Goal: Ask a question: Seek information or help from site administrators or community

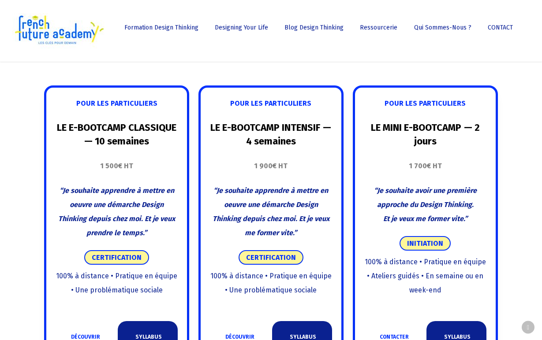
scroll to position [451, 0]
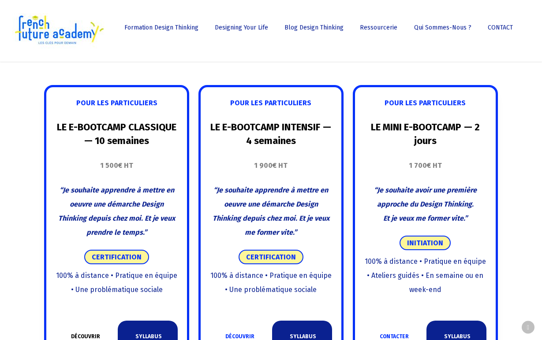
click at [84, 321] on link "DÉCOUVRIR" at bounding box center [86, 337] width 60 height 32
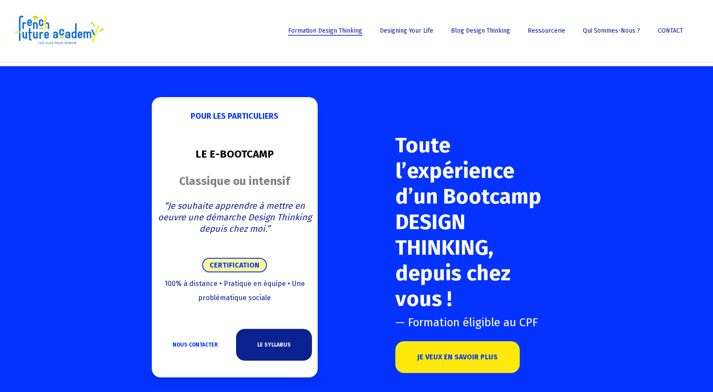
click at [65, 28] on img at bounding box center [58, 30] width 93 height 35
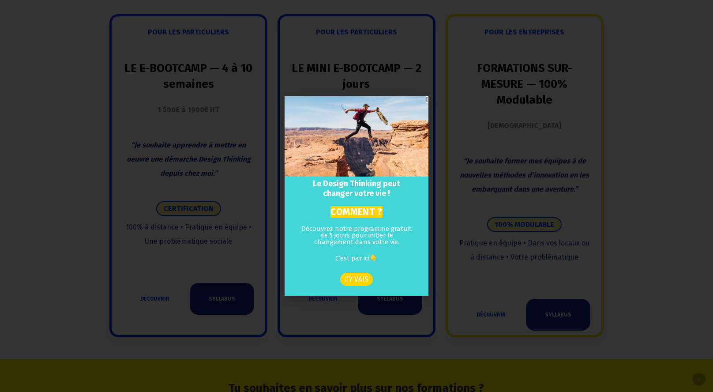
scroll to position [871, 0]
click at [426, 99] on icon "Close" at bounding box center [427, 99] width 2 height 7
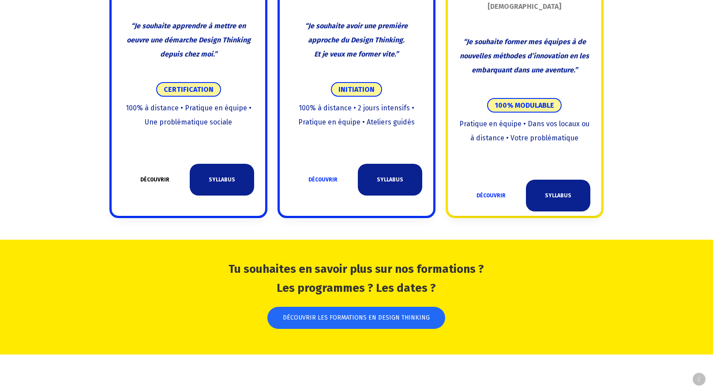
scroll to position [1036, 0]
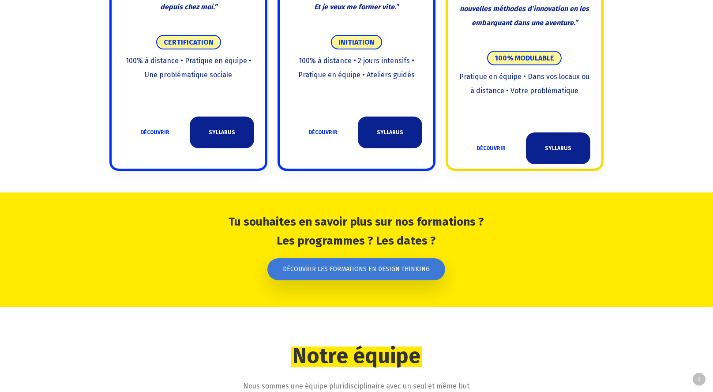
click at [337, 265] on span "DÉCOUVRIR LES FORMATIONS EN DESIGN THINKING" at bounding box center [356, 269] width 147 height 9
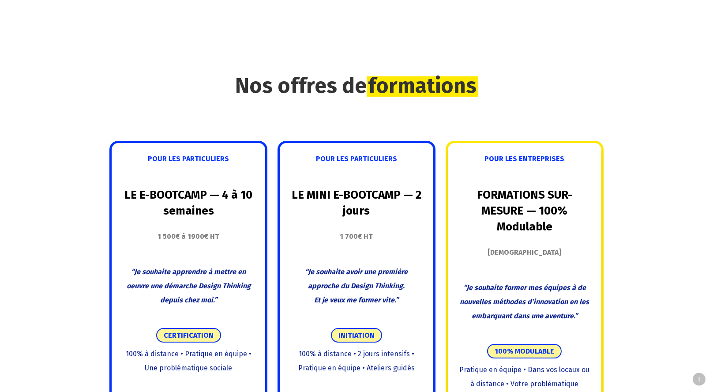
scroll to position [744, 0]
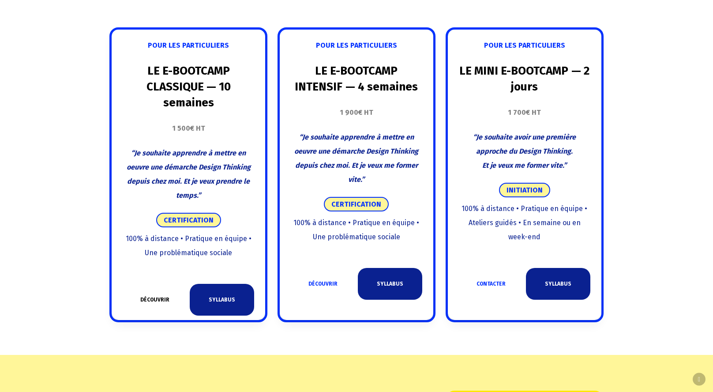
scroll to position [542, 0]
click at [154, 284] on link "DÉCOUVRIR" at bounding box center [155, 300] width 64 height 32
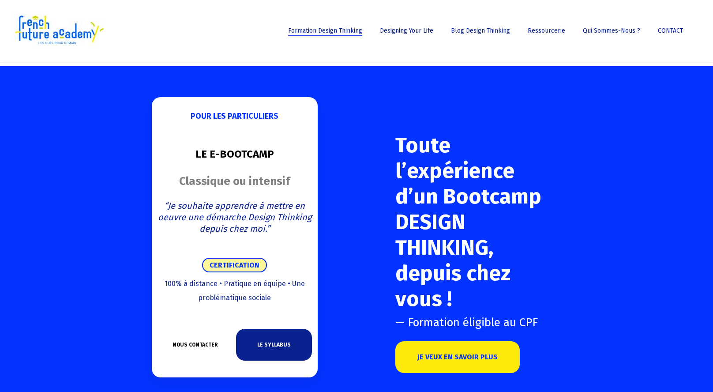
click at [194, 344] on link "NOUS CONTACTER" at bounding box center [195, 345] width 76 height 32
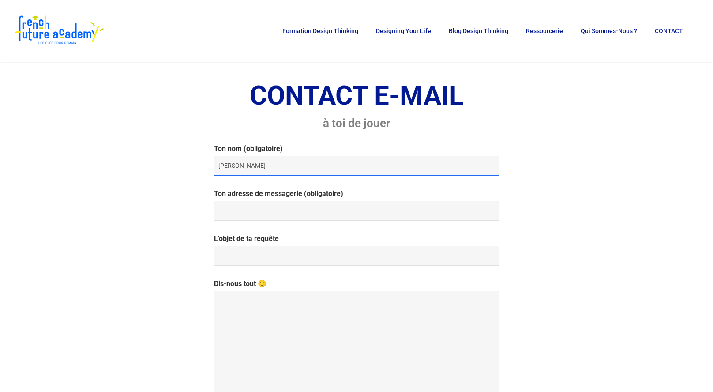
type input "[PERSON_NAME]"
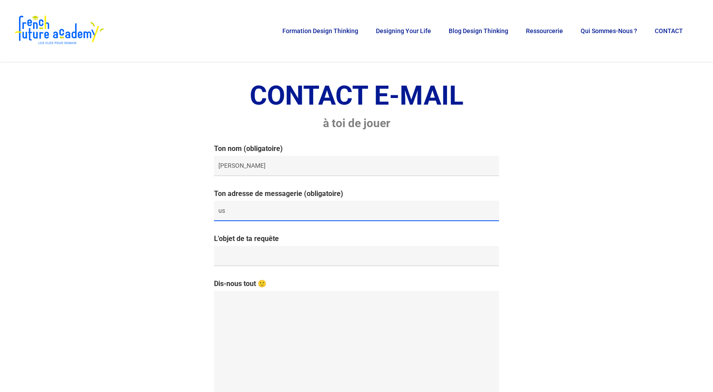
type input "u"
click at [245, 213] on input "cgouzien.usalys" at bounding box center [356, 211] width 285 height 20
click at [271, 210] on input "cgouzien@usalys" at bounding box center [356, 211] width 285 height 20
type input "[EMAIL_ADDRESS][DOMAIN_NAME]"
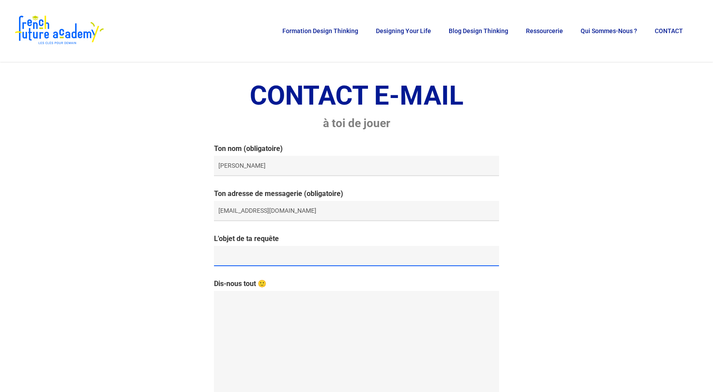
click at [235, 252] on input "L'objet de ta requête" at bounding box center [356, 256] width 285 height 20
type input "Je suis intéressée par une formation en design thinking"
click at [235, 306] on textarea "Dis-nous tout 🙂" at bounding box center [356, 353] width 285 height 124
click at [234, 307] on textarea "Dis-nous tout 🙂" at bounding box center [356, 353] width 285 height 124
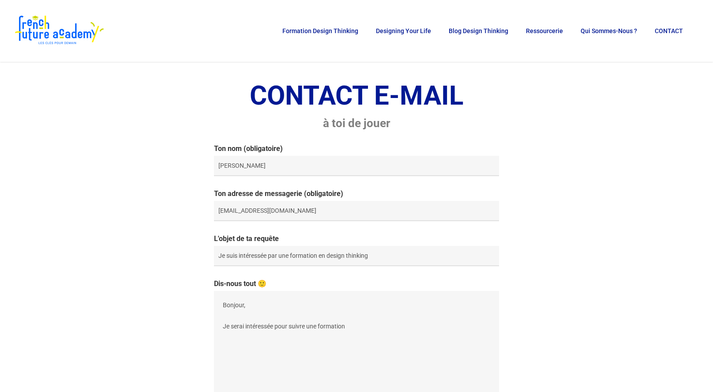
type textarea "Bonjour, Je serai intéressée pour suivre une formation"
drag, startPoint x: 234, startPoint y: 307, endPoint x: 373, endPoint y: 257, distance: 147.2
click at [373, 257] on input "Je suis intéressée par une formation en design thinking" at bounding box center [356, 256] width 285 height 20
drag, startPoint x: 372, startPoint y: 256, endPoint x: 216, endPoint y: 254, distance: 156.6
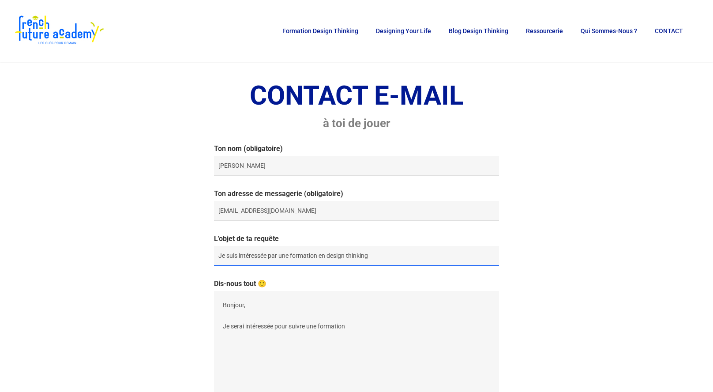
click at [216, 254] on input "Je suis intéressée par une formation en design thinking" at bounding box center [356, 256] width 285 height 20
type input "Formation"
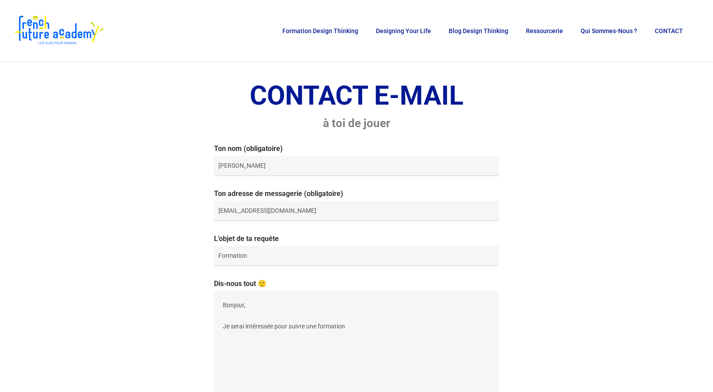
click at [352, 329] on textarea "Bonjour, Je serai intéressée pour suivre une formation" at bounding box center [356, 353] width 285 height 124
drag, startPoint x: 352, startPoint y: 329, endPoint x: 505, endPoint y: 3, distance: 360.1
click at [505, 3] on li "Blog Design Thinking" at bounding box center [478, 31] width 77 height 62
click at [371, 325] on textarea "Bonjour, Je serai intéressée pour suivre une formation" at bounding box center [356, 353] width 285 height 124
type textarea "Bonjour, Je serai intéressée pour suivre une formation e-bootcamp"
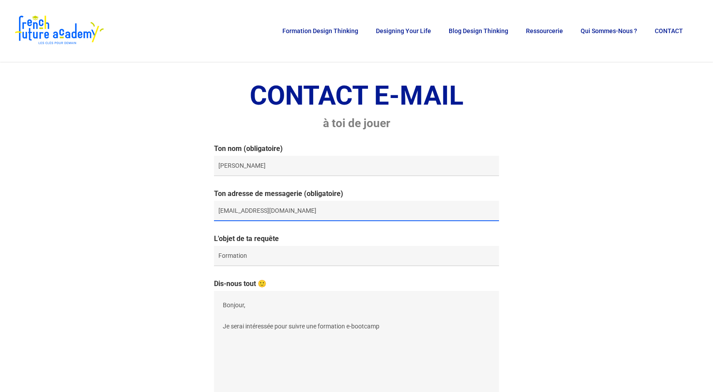
click at [218, 212] on input "[EMAIL_ADDRESS][DOMAIN_NAME]" at bounding box center [356, 211] width 285 height 20
drag, startPoint x: 218, startPoint y: 210, endPoint x: 277, endPoint y: 212, distance: 58.2
click at [277, 212] on input "[EMAIL_ADDRESS][DOMAIN_NAME]" at bounding box center [356, 211] width 285 height 20
type input "c"
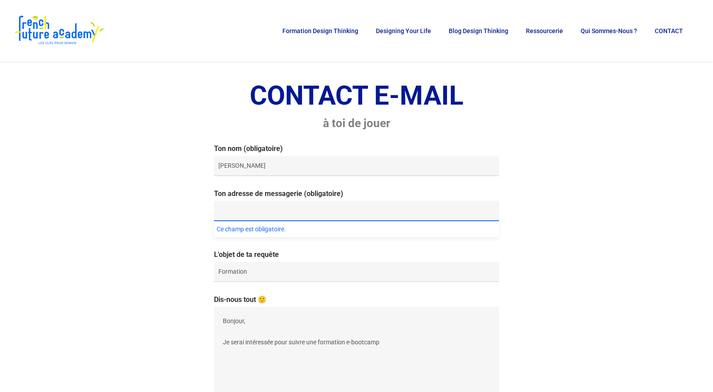
type input "[EMAIL_ADDRESS][DOMAIN_NAME]"
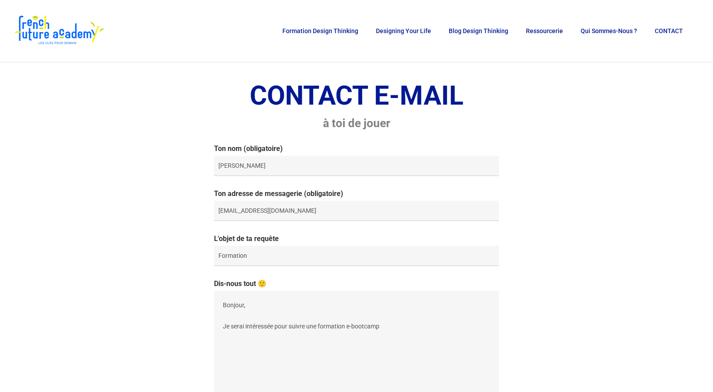
click at [384, 325] on textarea "Bonjour, Je serai intéressée pour suivre une formation e-bootcamp" at bounding box center [356, 353] width 285 height 124
click at [395, 326] on textarea "Bonjour, Je serai intéressée pour suivre une formation e-bootcamp" at bounding box center [356, 353] width 285 height 124
drag, startPoint x: 428, startPoint y: 312, endPoint x: 307, endPoint y: 337, distance: 123.3
click at [307, 337] on textarea "Bonjour, Je serai intéressée pour suivre une formation e-bootcamp en 10 semaine…" at bounding box center [356, 353] width 285 height 124
click at [309, 335] on textarea "Bonjour, Je serai intéressée pour suivre une formation e-bootcamp en 10 semaine…" at bounding box center [356, 353] width 285 height 124
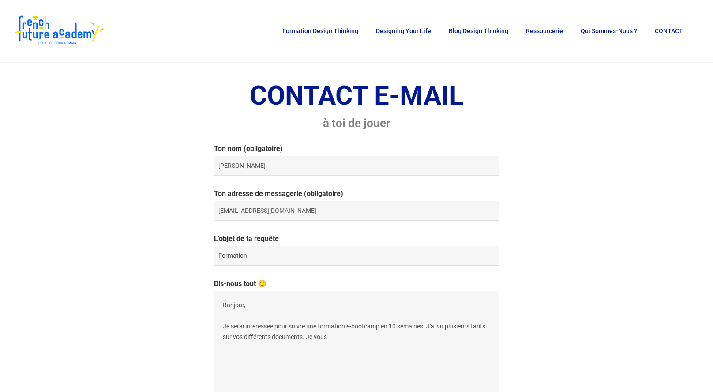
click at [327, 335] on textarea "Bonjour, Je serai intéressée pour suivre une formation e-bootcamp en 10 semaine…" at bounding box center [356, 353] width 285 height 124
click at [226, 348] on textarea "Bonjour, Je serai intéressée pour suivre une formation e-bootcamp en 10 semaine…" at bounding box center [356, 353] width 285 height 124
click at [310, 347] on textarea "Bonjour, Je serai intéressée pour suivre une formation e-bootcamp en 10 semaine…" at bounding box center [356, 353] width 285 height 124
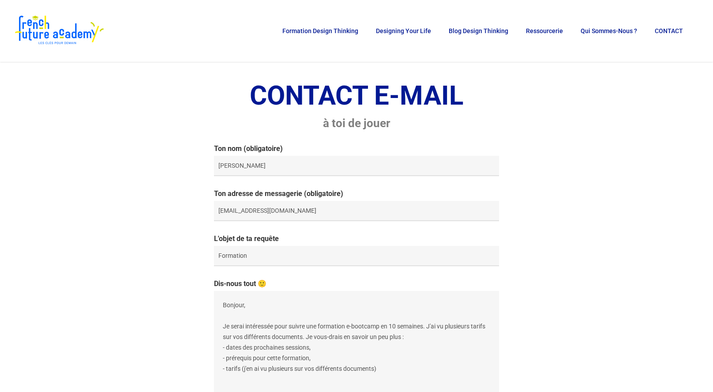
click at [321, 337] on textarea "Bonjour, Je serai intéressée pour suivre une formation e-bootcamp en 10 semaine…" at bounding box center [356, 353] width 285 height 124
click at [430, 325] on textarea "Bonjour, Je serai intéressée pour suivre une formation e-bootcamp en 10 semaine…" at bounding box center [356, 353] width 285 height 124
drag, startPoint x: 430, startPoint y: 324, endPoint x: 306, endPoint y: 339, distance: 124.8
click at [306, 339] on textarea "Bonjour, Je serai intéressée pour suivre une formation e-bootcamp en 10 semaine…" at bounding box center [356, 353] width 285 height 124
click at [452, 326] on textarea "Bonjour, Je serai intéressée pour suivre une formation e-bootcamp en 10 semaine…" at bounding box center [356, 353] width 285 height 124
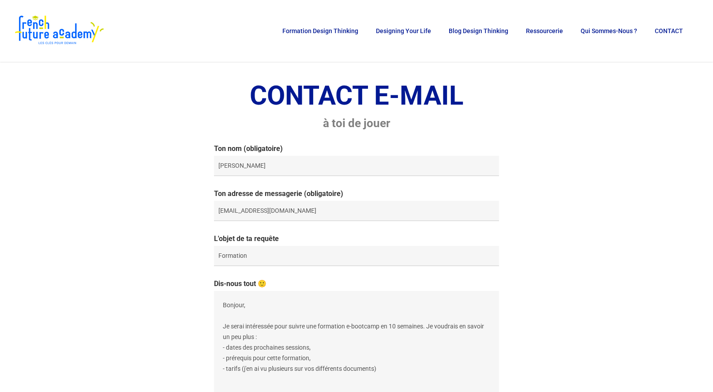
click at [236, 359] on textarea "Bonjour, Je serai intéressée pour suivre une formation e-bootcamp en 10 semaine…" at bounding box center [356, 353] width 285 height 124
click at [235, 358] on textarea "Bonjour, Je serai intéressée pour suivre une formation e-bootcamp en 10 semaine…" at bounding box center [356, 353] width 285 height 124
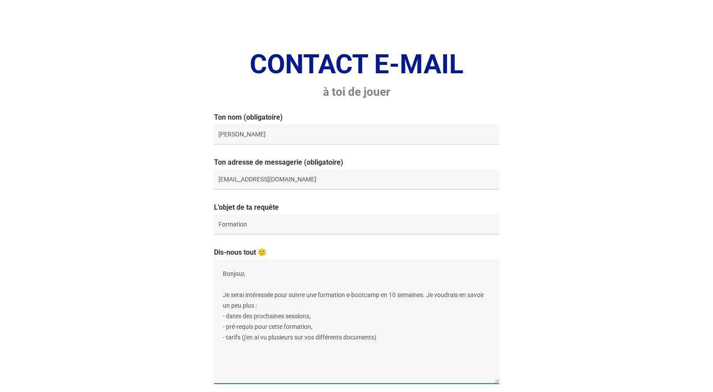
scroll to position [35, 0]
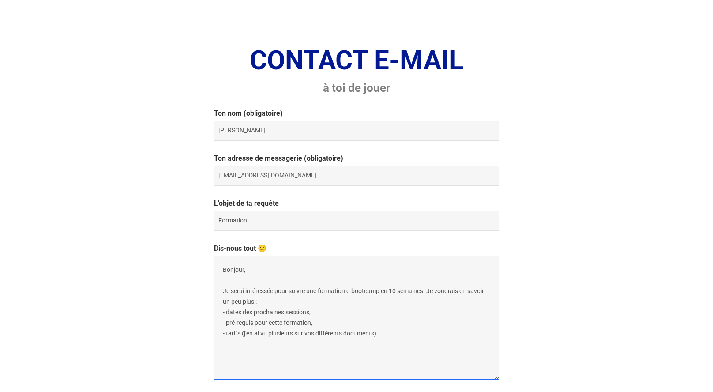
click at [311, 322] on textarea "Bonjour, Je serai intéressée pour suivre une formation e-bootcamp en 10 semaine…" at bounding box center [356, 317] width 285 height 124
click at [386, 331] on textarea "Bonjour, Je serai intéressée pour suivre une formation e-bootcamp en 10 semaine…" at bounding box center [356, 317] width 285 height 124
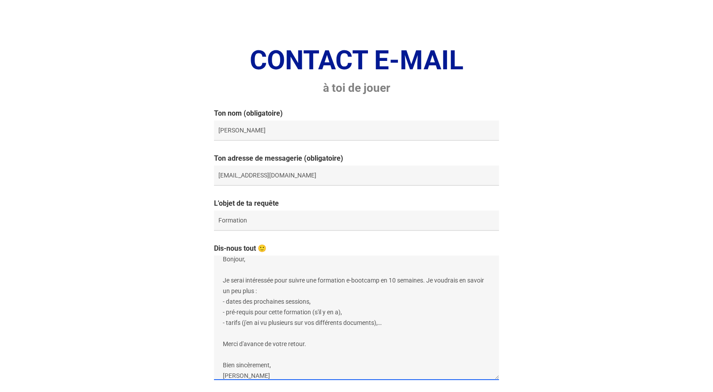
drag, startPoint x: 224, startPoint y: 354, endPoint x: 278, endPoint y: 364, distance: 54.4
click at [278, 364] on textarea "Bonjour, Je serai intéressée pour suivre une formation e-bootcamp en 10 semaine…" at bounding box center [356, 317] width 285 height 124
click at [307, 344] on textarea "Bonjour, Je serai intéressée pour suivre une formation e-bootcamp en 10 semaine…" at bounding box center [356, 317] width 285 height 124
type textarea "Bonjour, Je serai intéressée pour suivre une formation e-bootcamp en 10 semaine…"
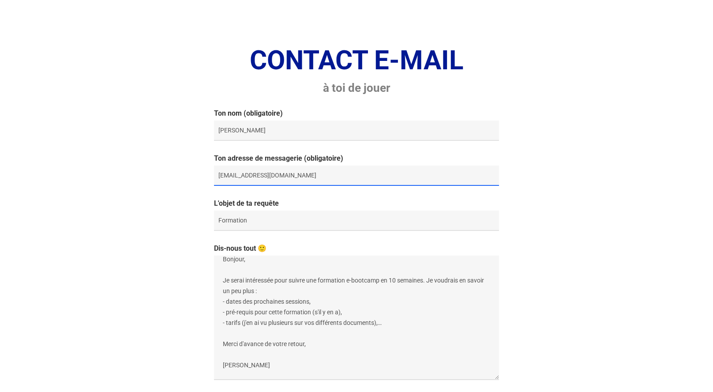
drag, startPoint x: 304, startPoint y: 177, endPoint x: 217, endPoint y: 178, distance: 87.3
click at [217, 178] on input "[EMAIL_ADDRESS][DOMAIN_NAME]" at bounding box center [356, 175] width 285 height 20
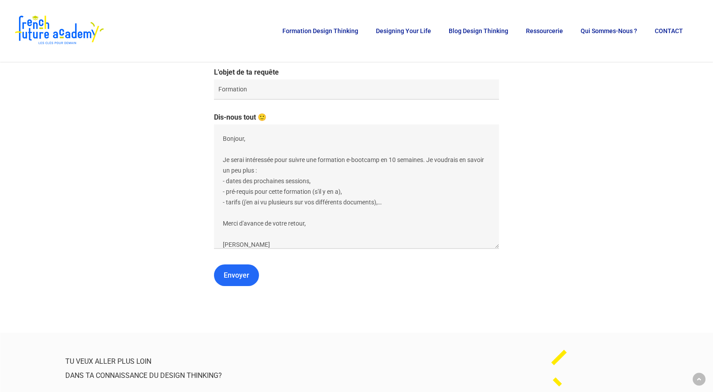
scroll to position [0, 0]
type input "[EMAIL_ADDRESS][DOMAIN_NAME]"
click at [307, 224] on textarea "Bonjour, Je serai intéressée pour suivre une formation e-bootcamp en 10 semaine…" at bounding box center [356, 186] width 285 height 124
click at [237, 277] on input "Envoyer" at bounding box center [236, 274] width 45 height 22
